Goal: Information Seeking & Learning: Check status

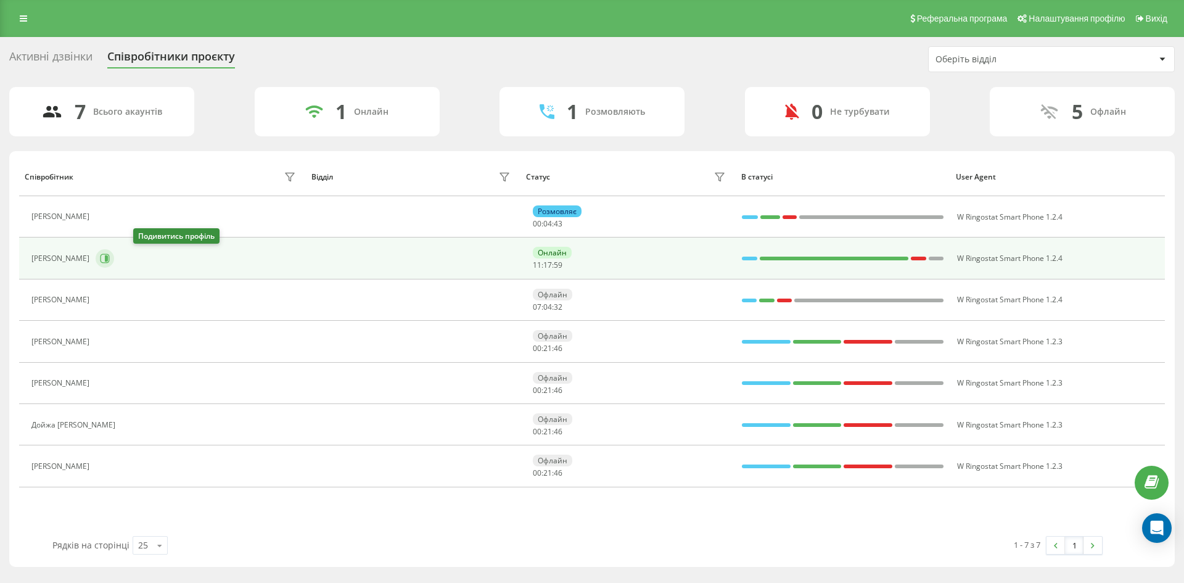
click at [110, 260] on icon at bounding box center [105, 259] width 10 height 10
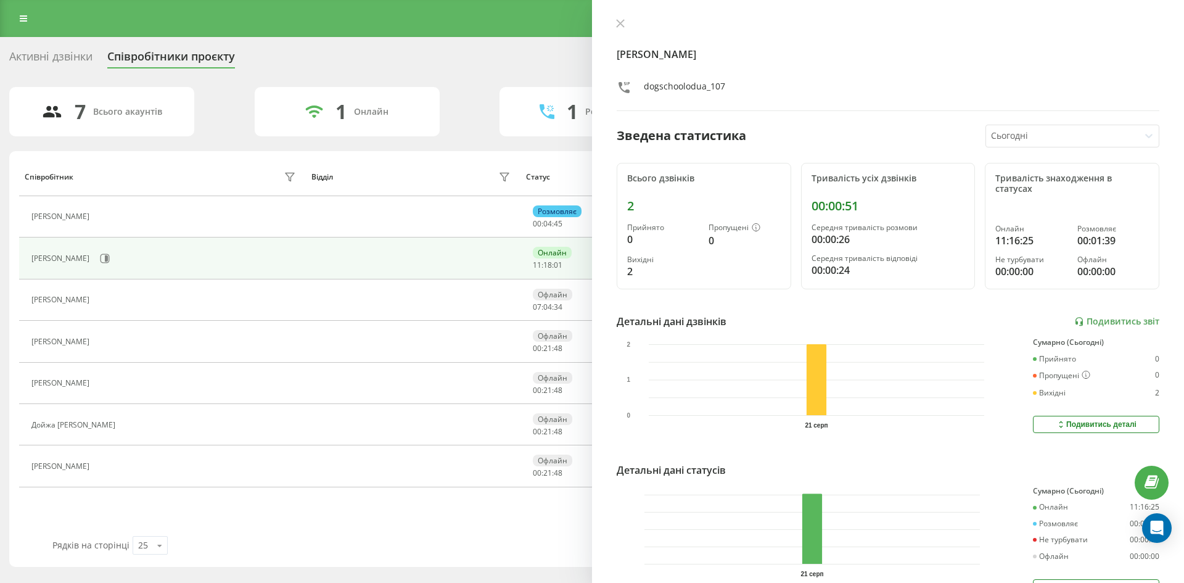
click at [618, 17] on div "[PERSON_NAME] dogschoolodua_107 Зведена статистика Сьогодні Всього дзвінків 2 П…" at bounding box center [888, 291] width 592 height 583
click at [619, 25] on icon at bounding box center [620, 23] width 7 height 7
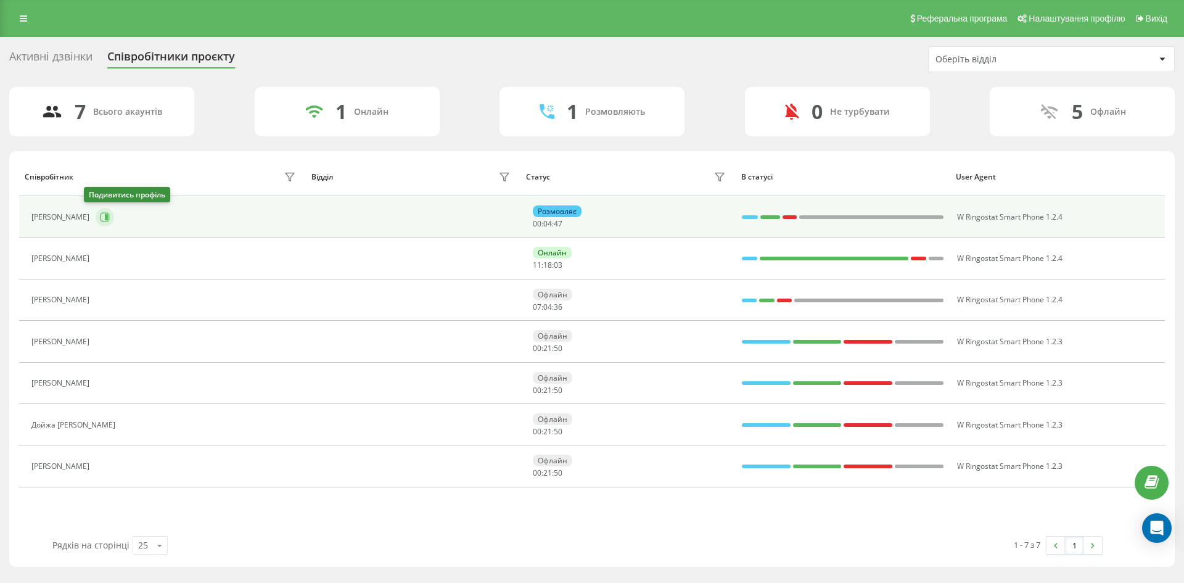
click at [100, 214] on icon at bounding box center [105, 217] width 10 height 10
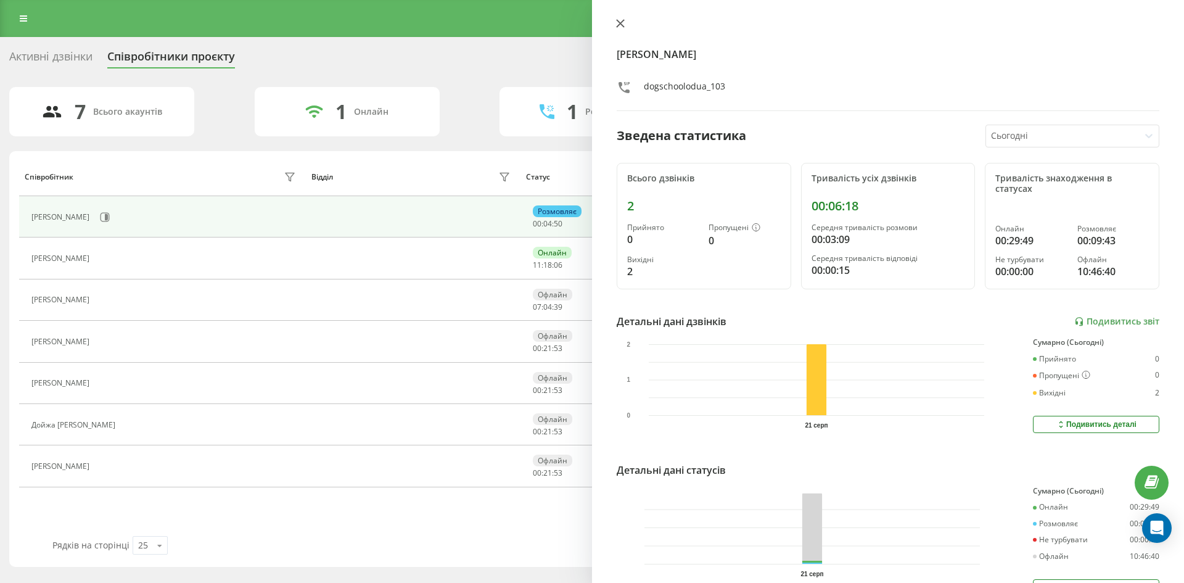
click at [620, 21] on icon at bounding box center [620, 23] width 9 height 9
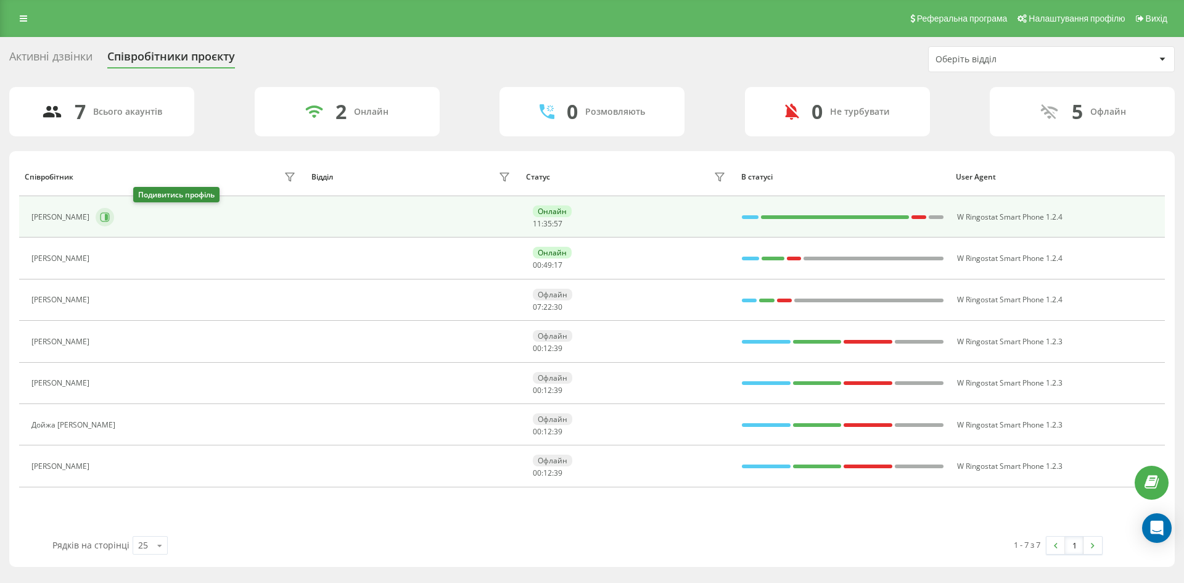
click at [110, 220] on icon at bounding box center [105, 217] width 10 height 10
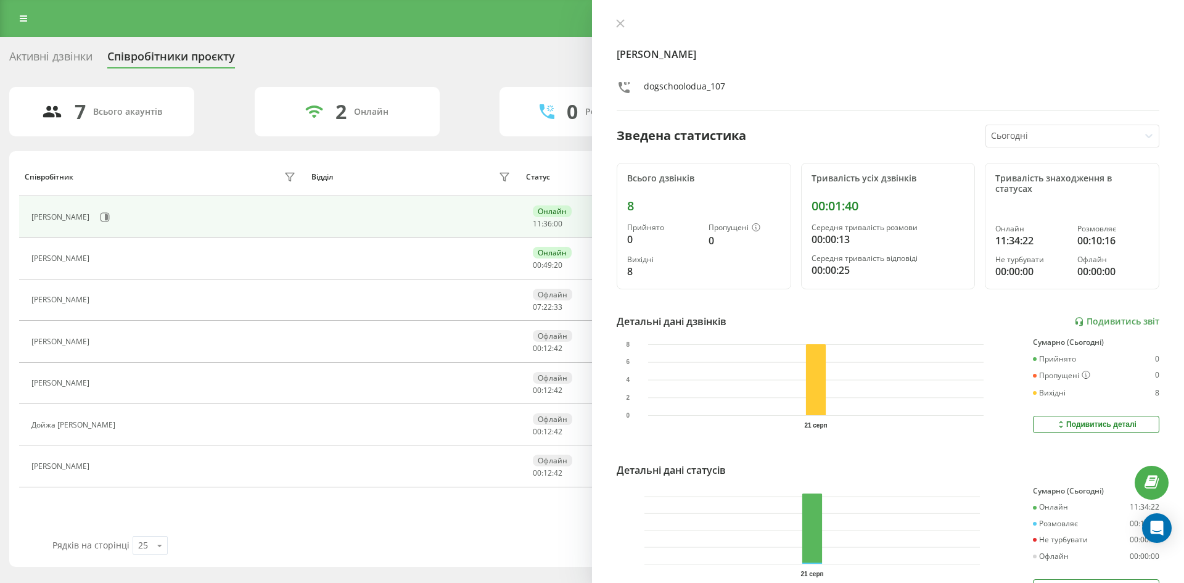
click at [620, 16] on div "[PERSON_NAME] dogschoolodua_107 Зведена статистика Сьогодні Всього дзвінків 8 П…" at bounding box center [888, 291] width 592 height 583
click at [205, 218] on div "[PERSON_NAME]" at bounding box center [165, 217] width 268 height 21
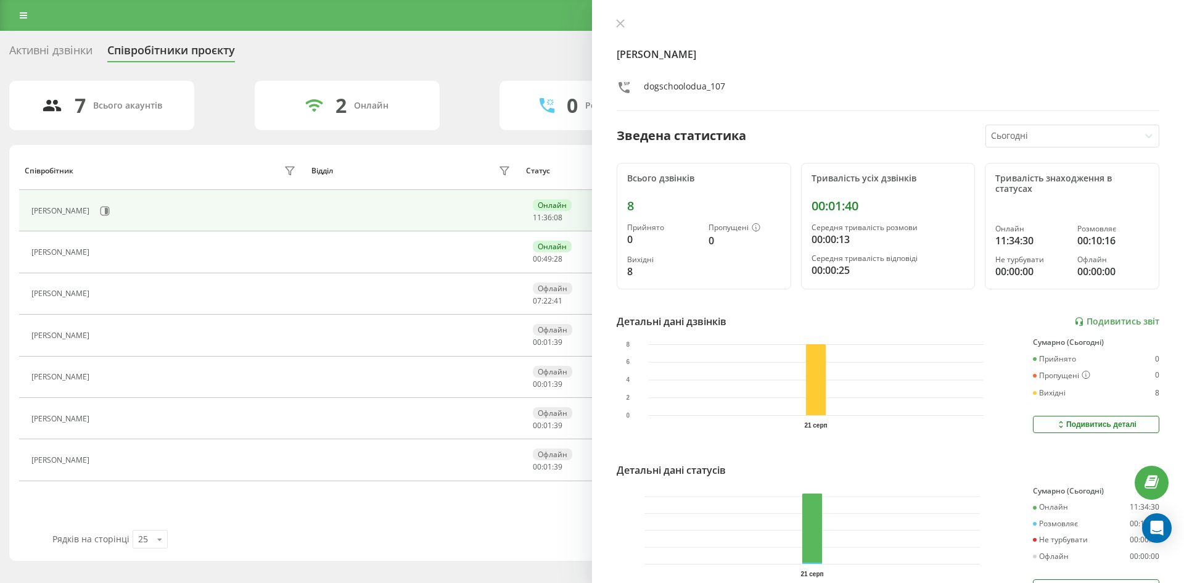
click at [621, 24] on icon at bounding box center [620, 23] width 9 height 9
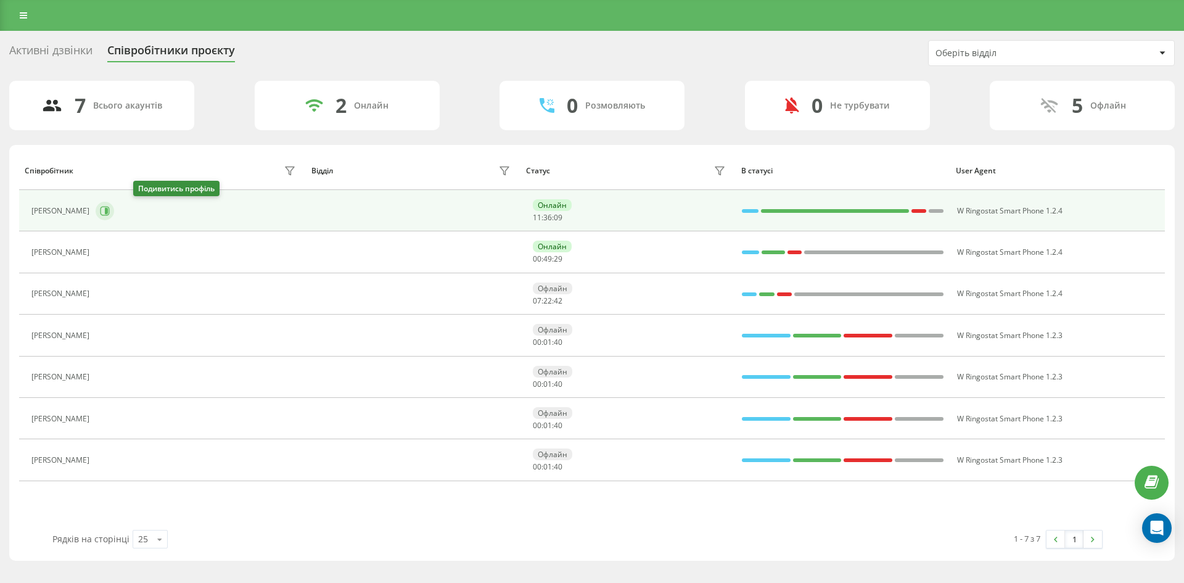
click at [114, 205] on button at bounding box center [105, 211] width 19 height 19
click at [110, 214] on icon at bounding box center [105, 211] width 10 height 10
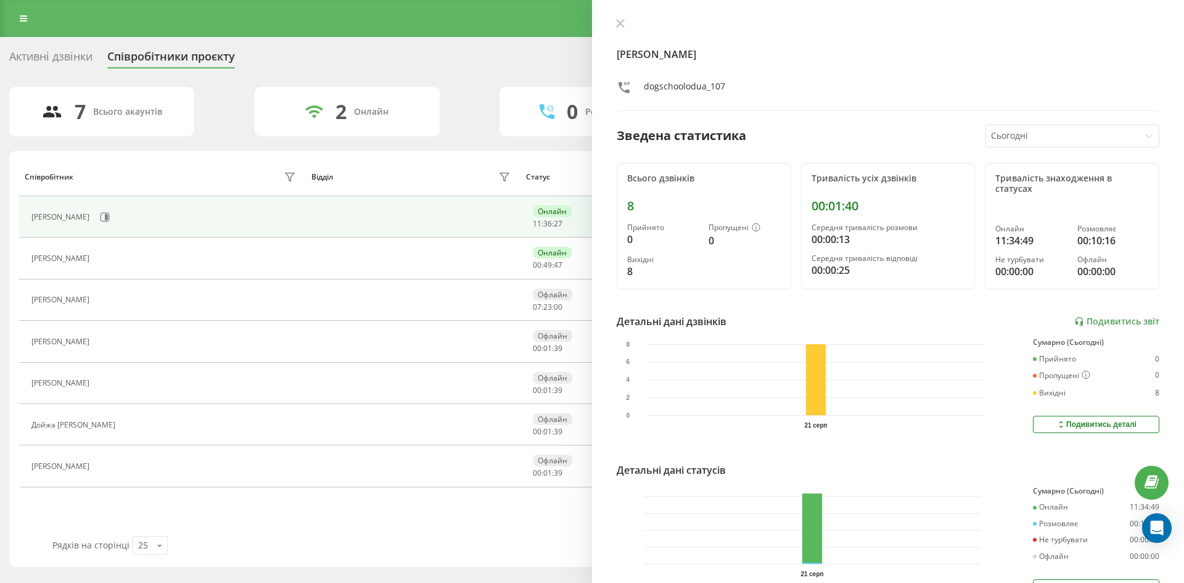
click at [621, 17] on div "Клочкова Ирина Юрьевна dogschoolodua_107 Зведена статистика Сьогодні Всього дзв…" at bounding box center [888, 291] width 592 height 583
click at [624, 20] on icon at bounding box center [620, 23] width 7 height 7
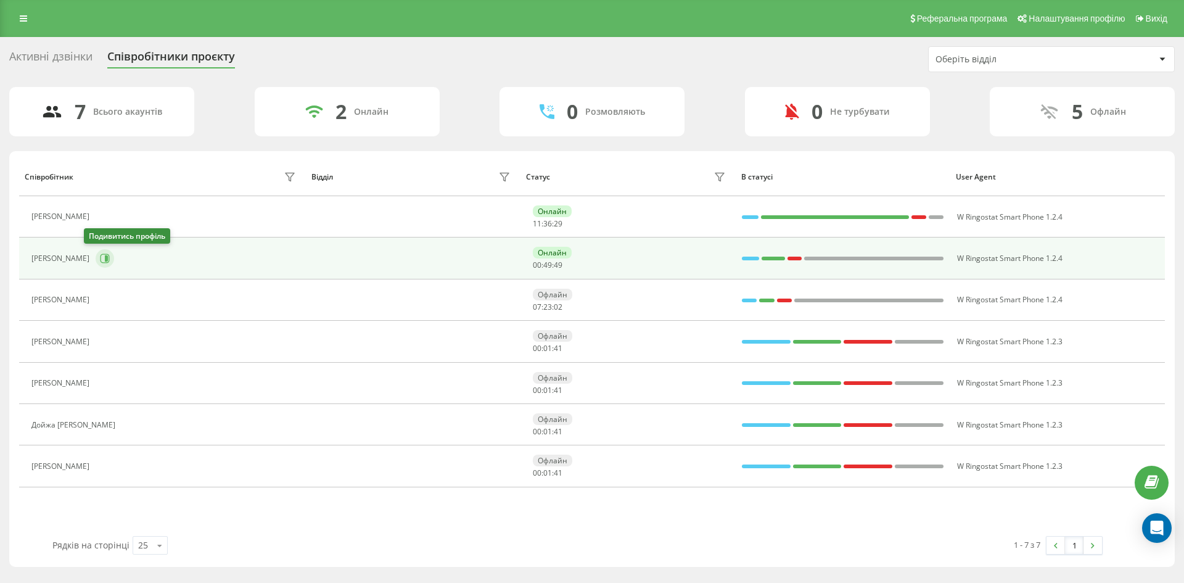
click at [101, 254] on icon at bounding box center [105, 258] width 9 height 9
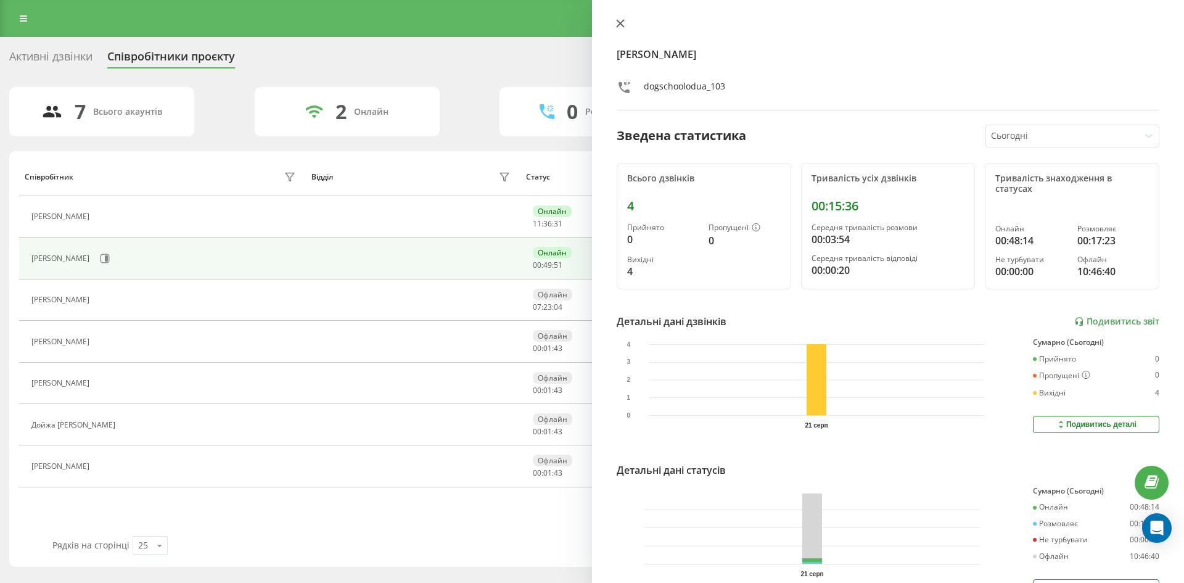
click at [619, 25] on icon at bounding box center [620, 23] width 7 height 7
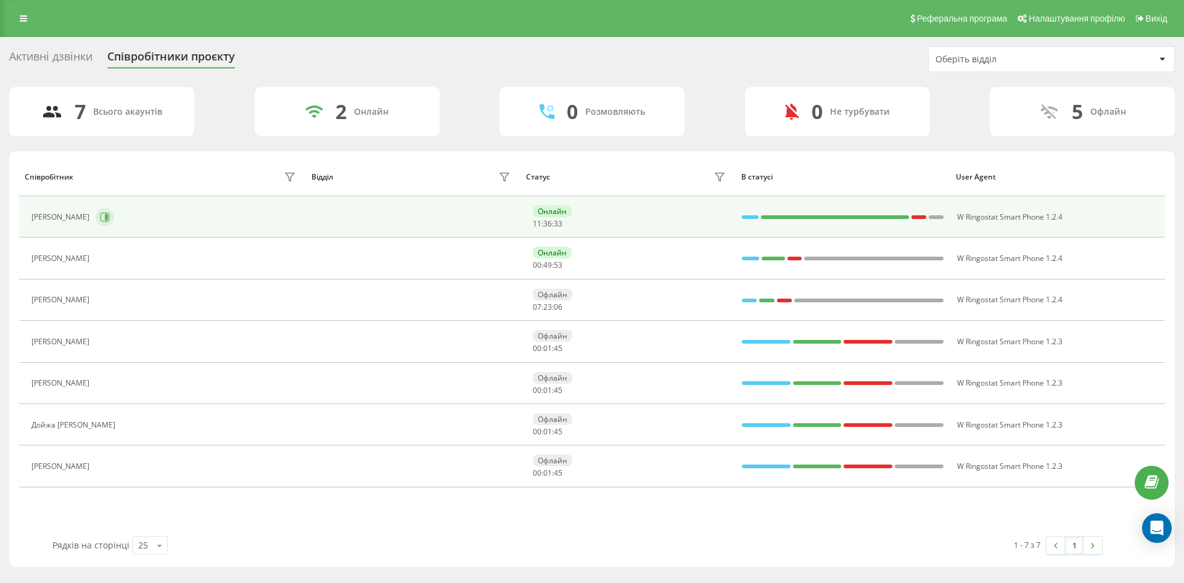
click at [114, 219] on button at bounding box center [105, 217] width 19 height 19
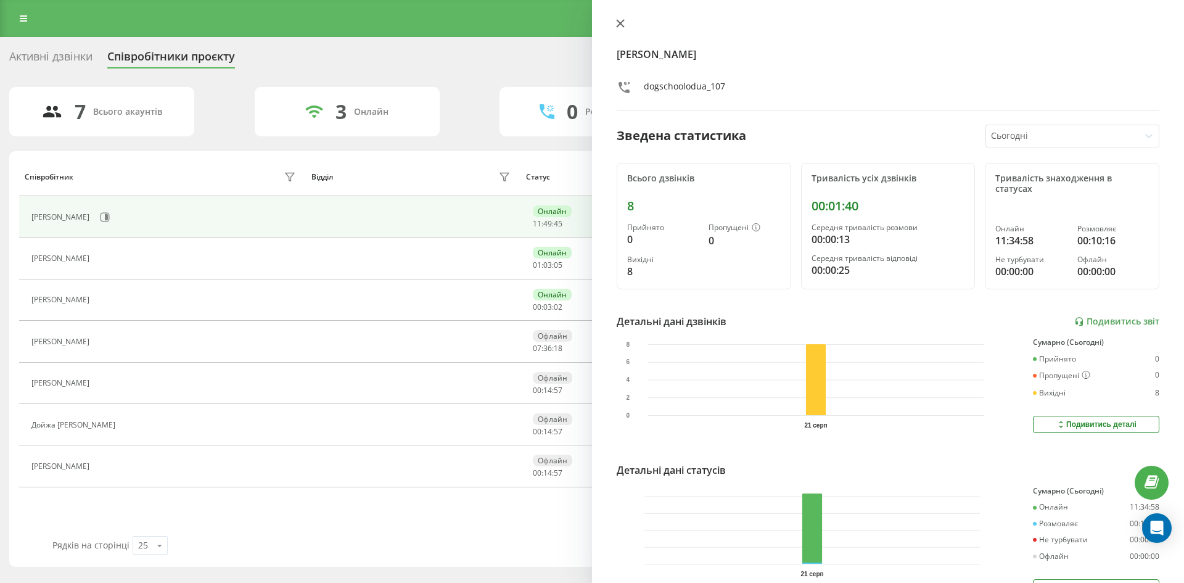
click at [625, 25] on button at bounding box center [621, 25] width 16 height 12
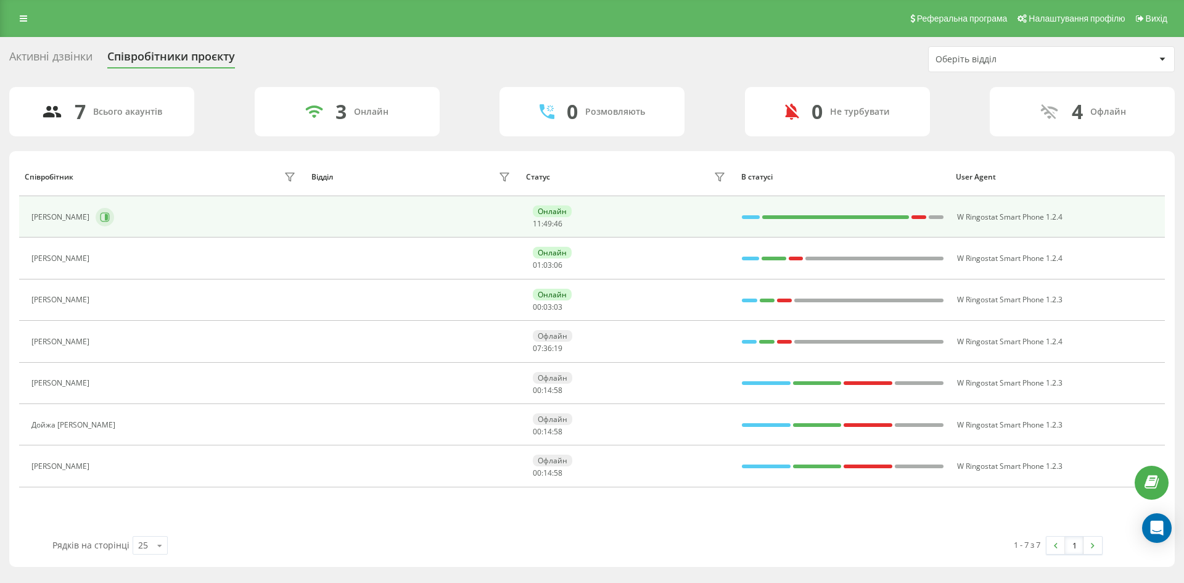
click at [110, 212] on icon at bounding box center [105, 217] width 10 height 10
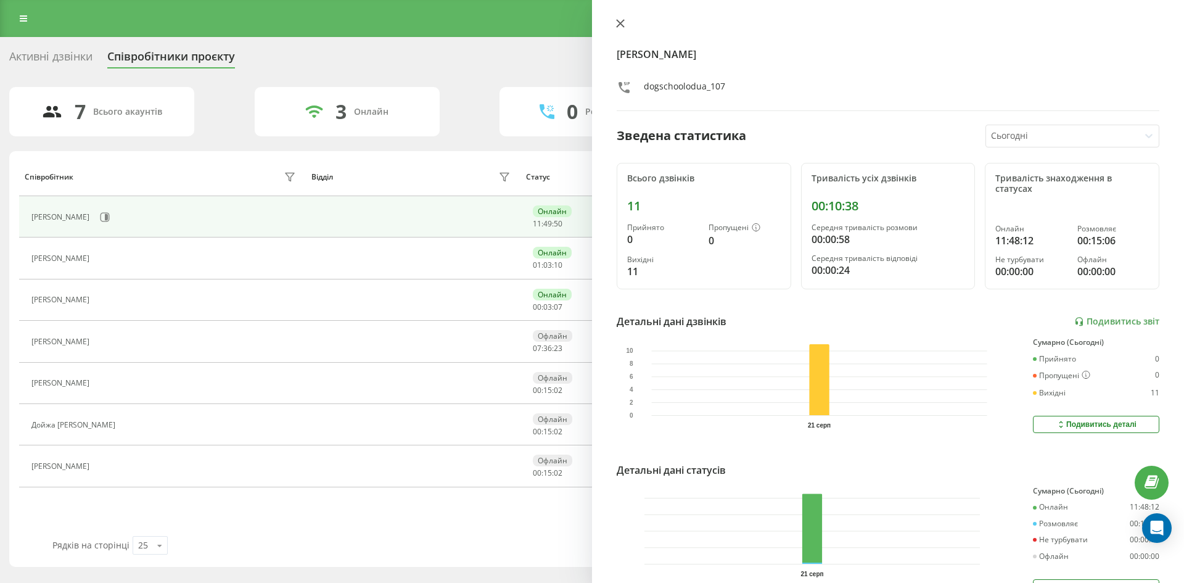
click at [622, 25] on icon at bounding box center [620, 23] width 7 height 7
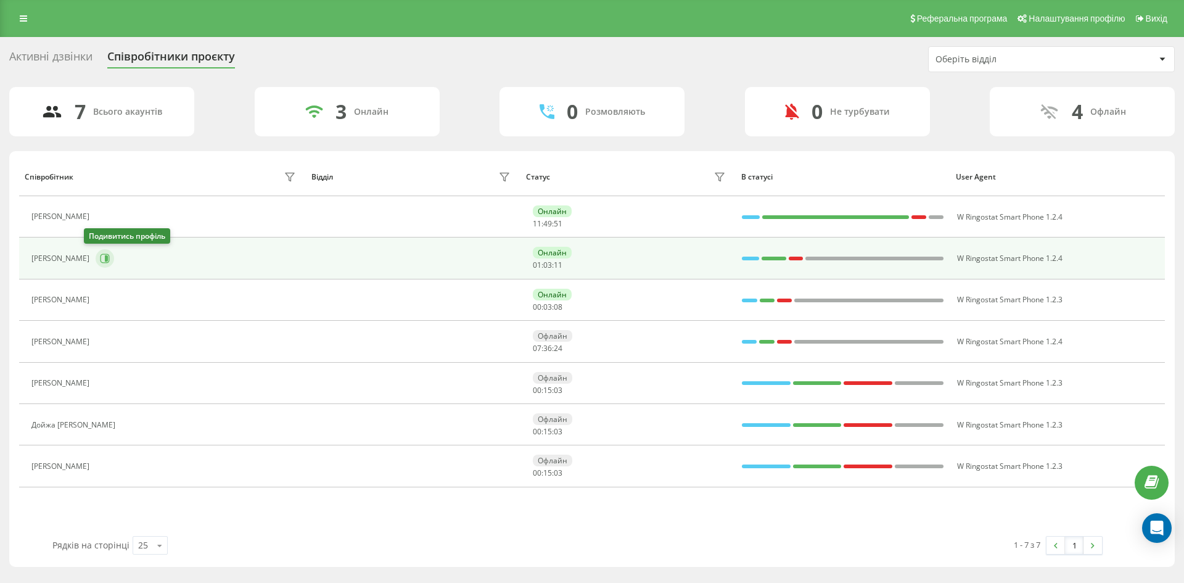
click at [105, 260] on icon at bounding box center [106, 258] width 3 height 6
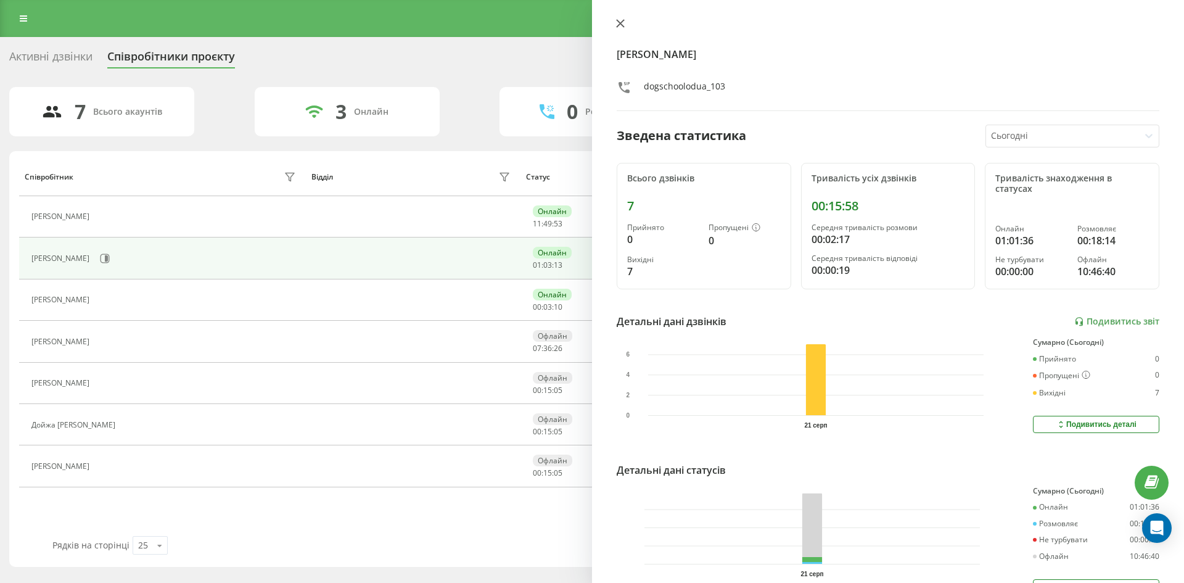
click at [626, 19] on button at bounding box center [621, 25] width 16 height 12
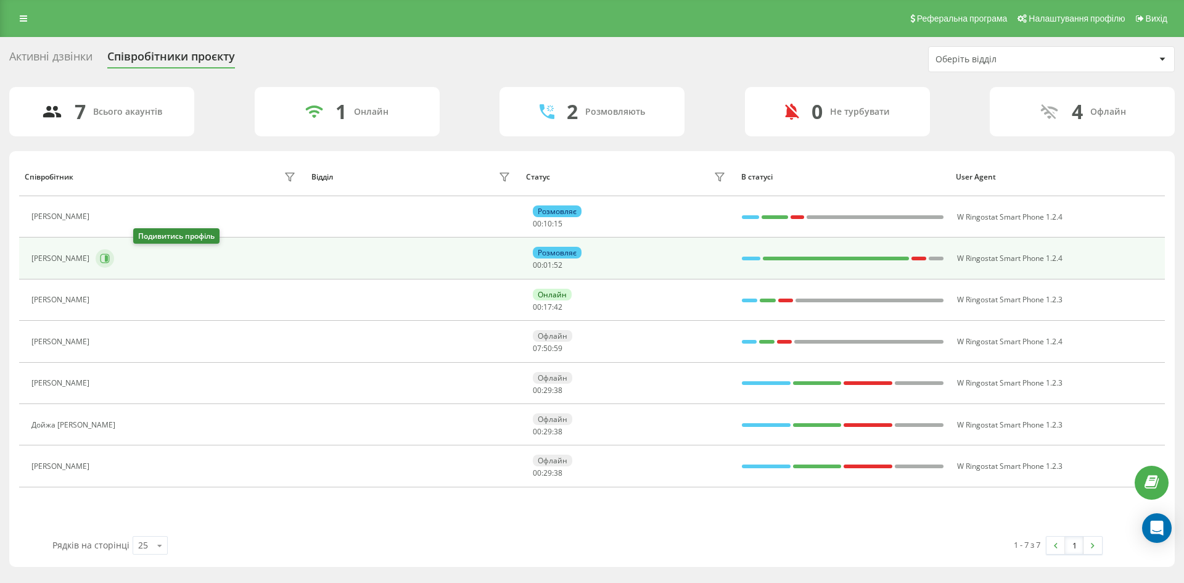
click at [110, 254] on icon at bounding box center [105, 258] width 9 height 9
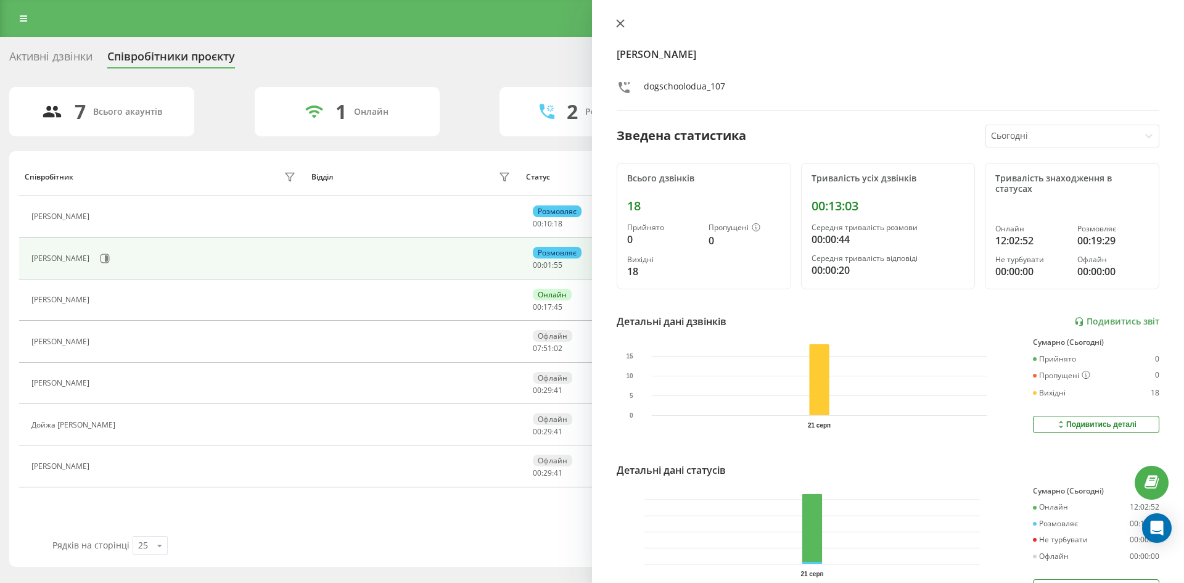
click at [623, 20] on icon at bounding box center [620, 23] width 7 height 7
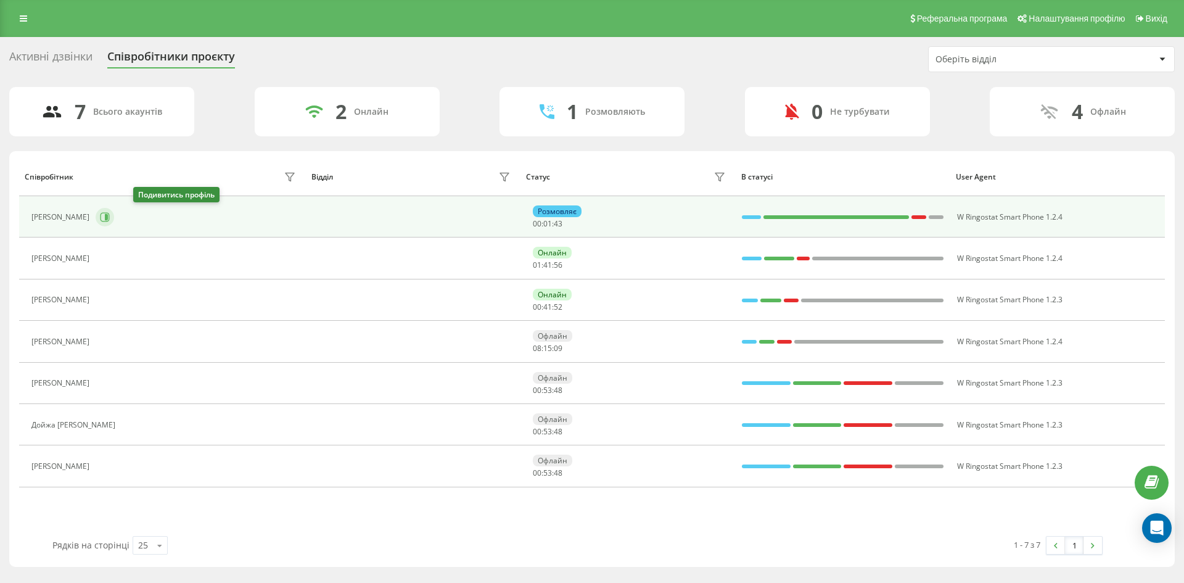
click at [114, 210] on button at bounding box center [105, 217] width 19 height 19
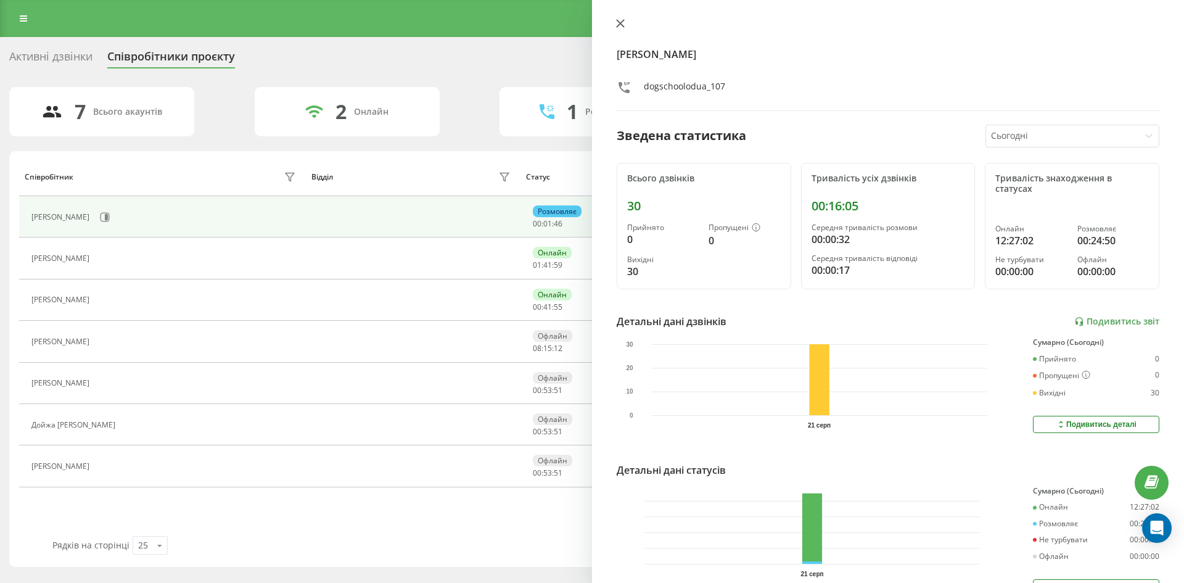
click at [624, 24] on icon at bounding box center [620, 23] width 9 height 9
